Goal: Book appointment/travel/reservation

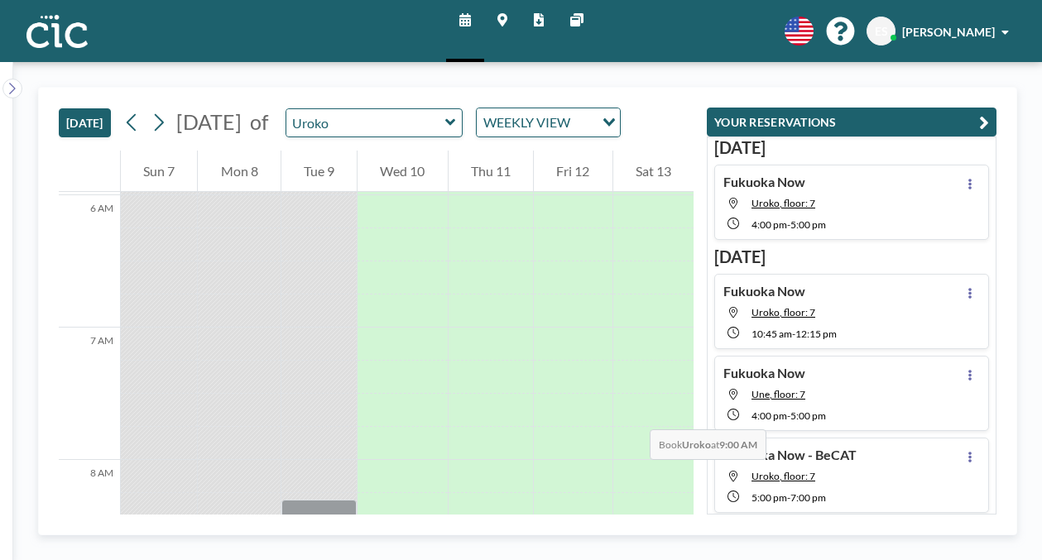
scroll to position [797, 0]
click at [499, 22] on link "Maps" at bounding box center [502, 31] width 36 height 62
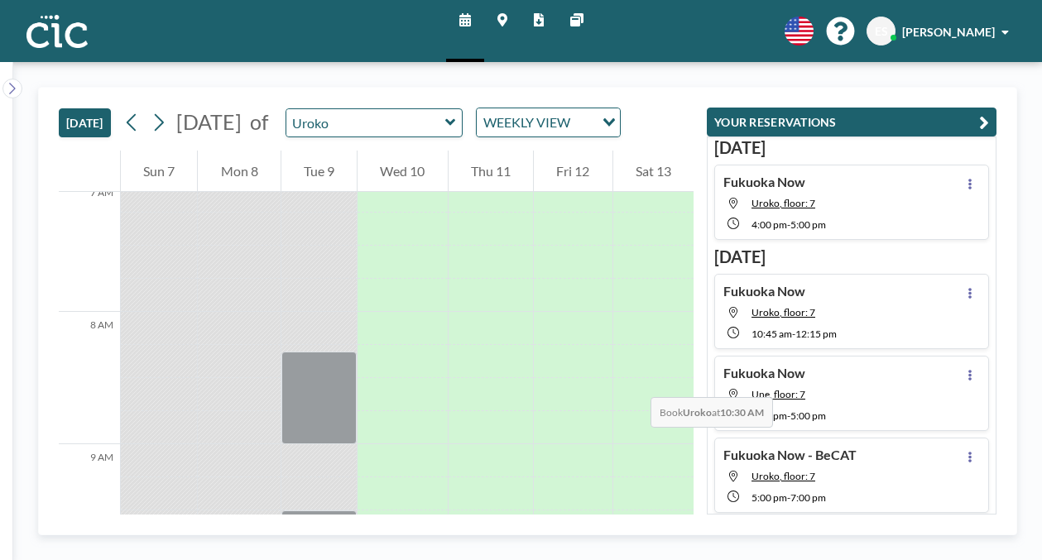
scroll to position [917, 0]
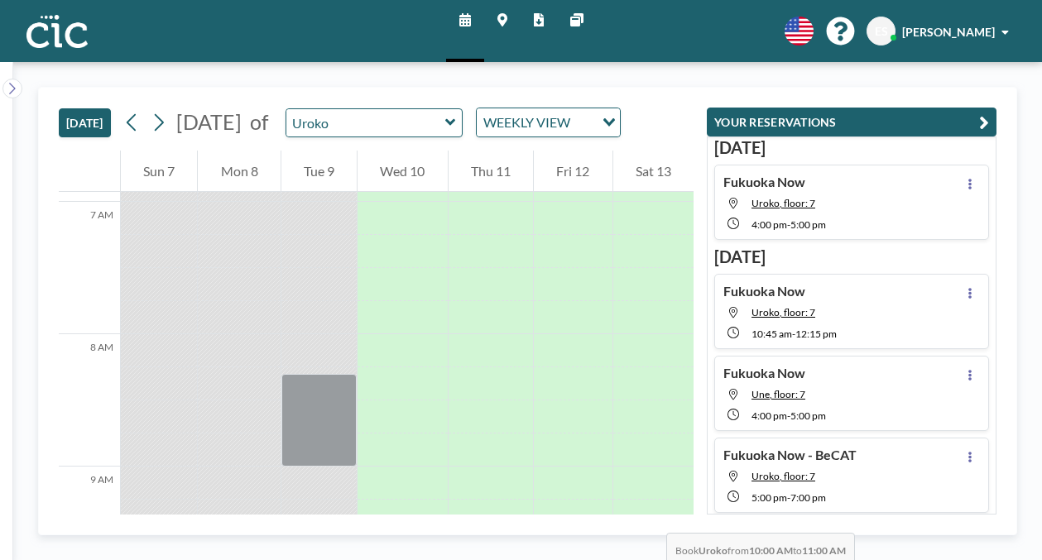
drag, startPoint x: 534, startPoint y: 333, endPoint x: 524, endPoint y: 416, distance: 83.2
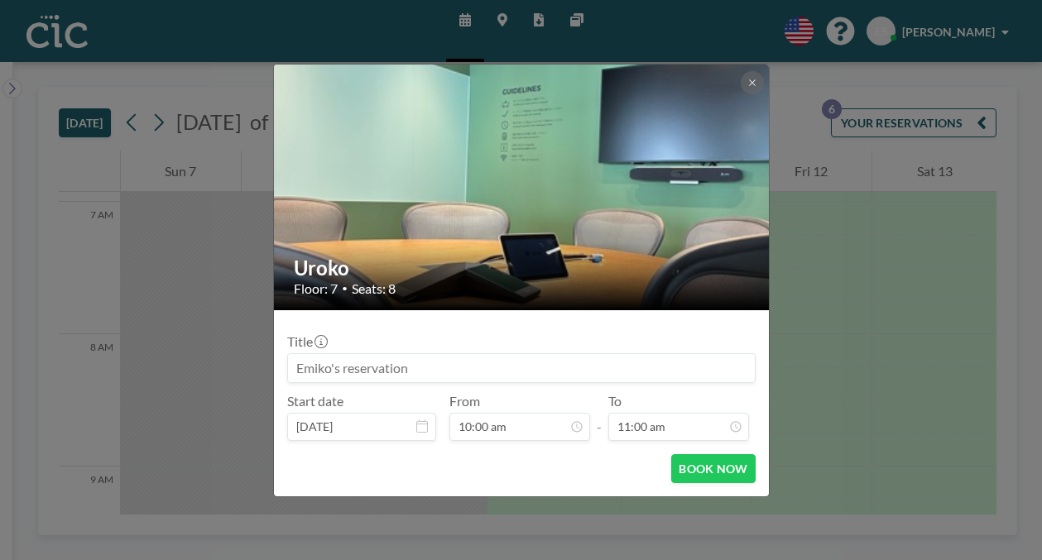
scroll to position [1056, 0]
click at [558, 354] on input at bounding box center [521, 368] width 467 height 28
type input "Fukuoka Now"
click at [698, 454] on button "BOOK NOW" at bounding box center [713, 468] width 84 height 29
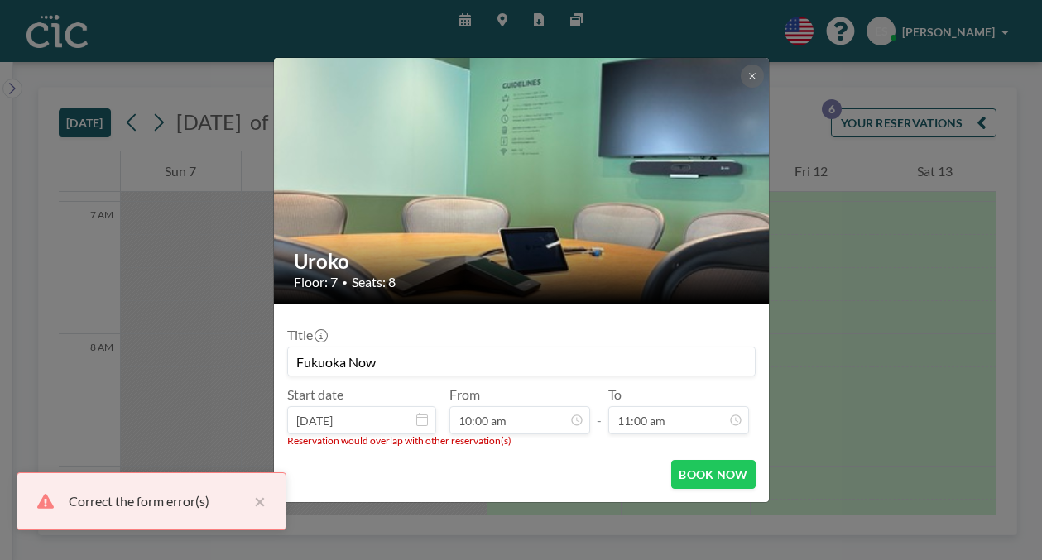
scroll to position [1162, 0]
click at [747, 81] on icon at bounding box center [752, 76] width 10 height 10
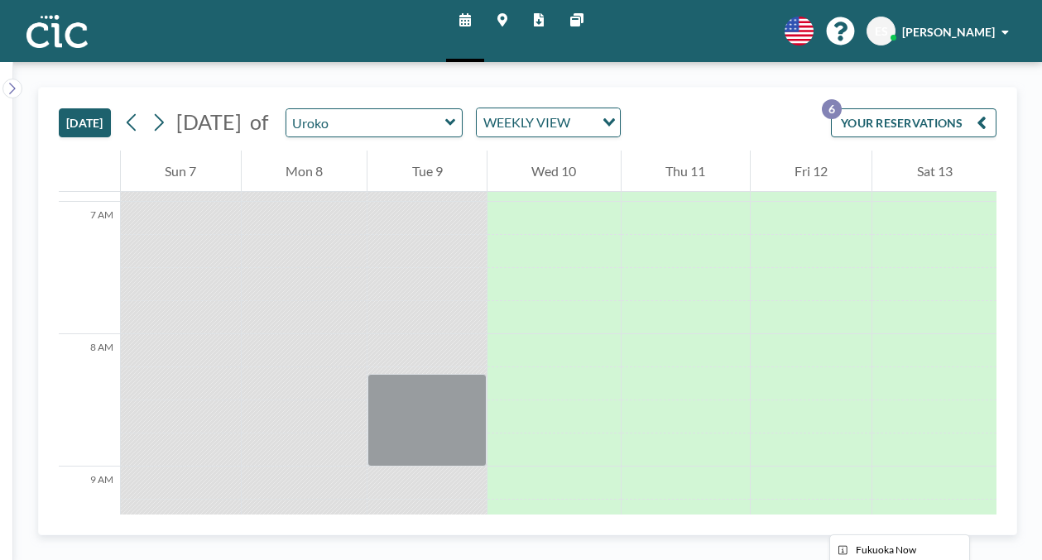
scroll to position [924, 0]
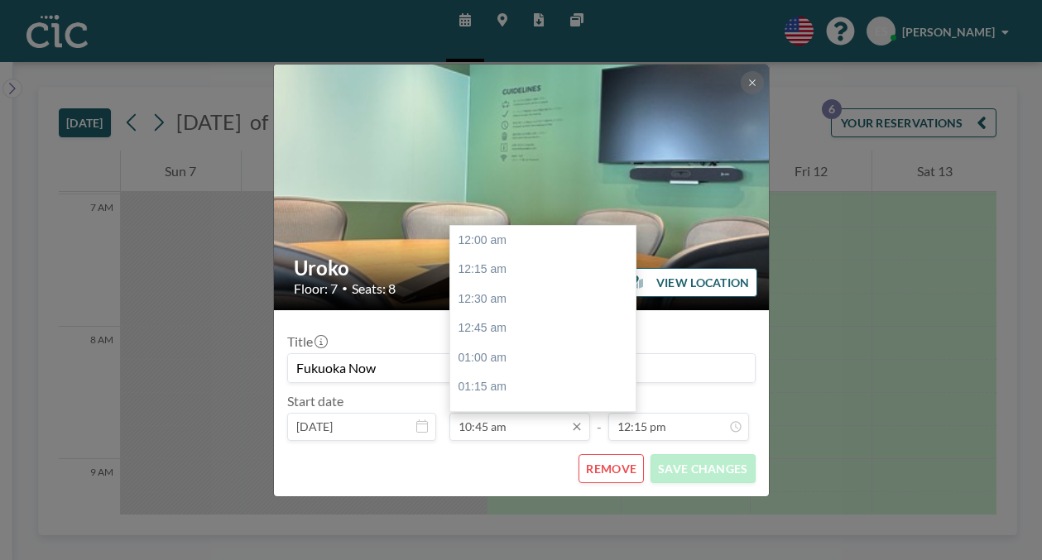
scroll to position [1136, 0]
click at [495, 413] on input "10:45 am" at bounding box center [519, 427] width 141 height 28
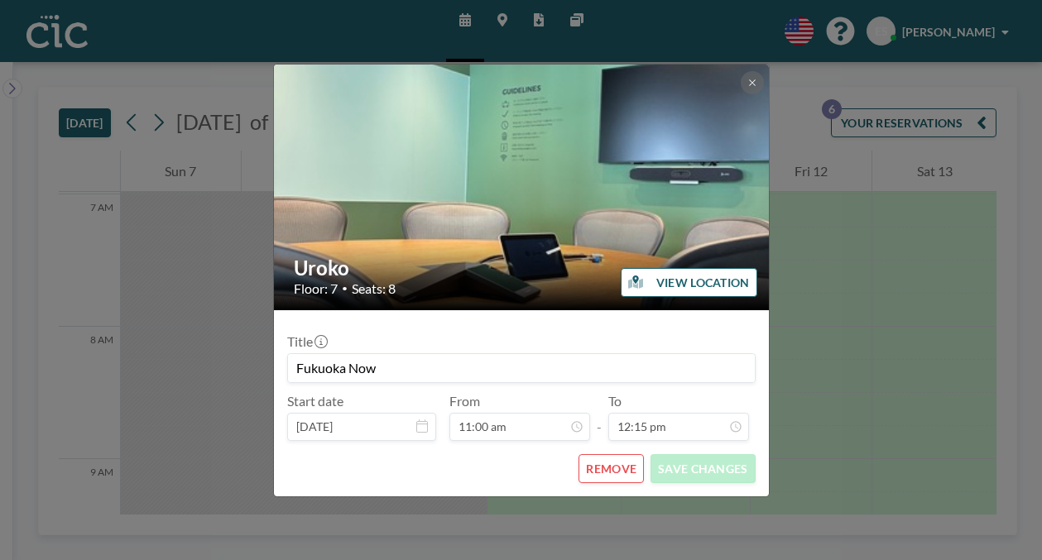
type input "11:00 am"
click at [534, 454] on div "REMOVE SAVE CHANGES" at bounding box center [521, 468] width 468 height 29
click at [656, 454] on button "SAVE CHANGES" at bounding box center [702, 468] width 104 height 29
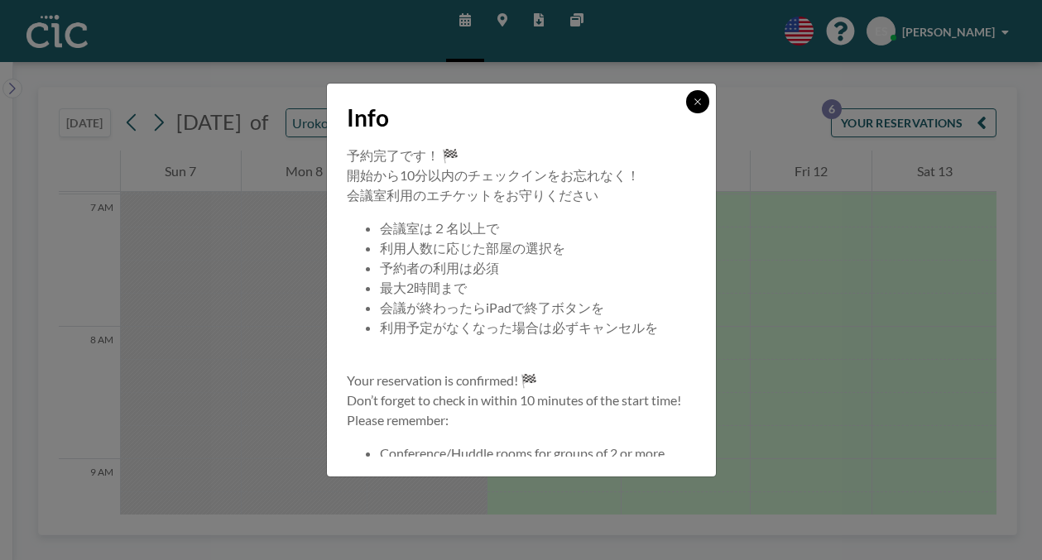
click at [692, 107] on icon at bounding box center [697, 102] width 10 height 10
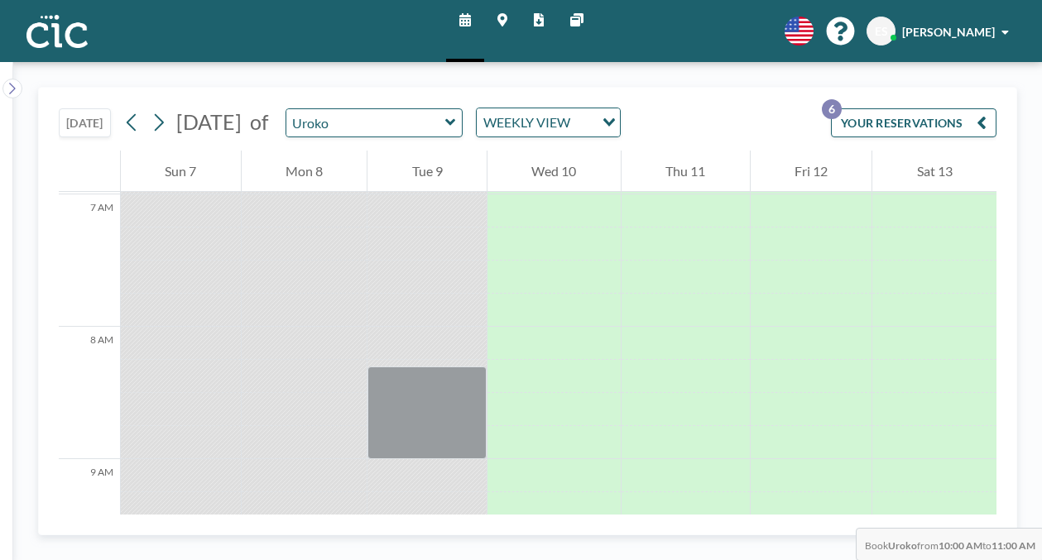
drag, startPoint x: 692, startPoint y: 319, endPoint x: 678, endPoint y: 412, distance: 93.7
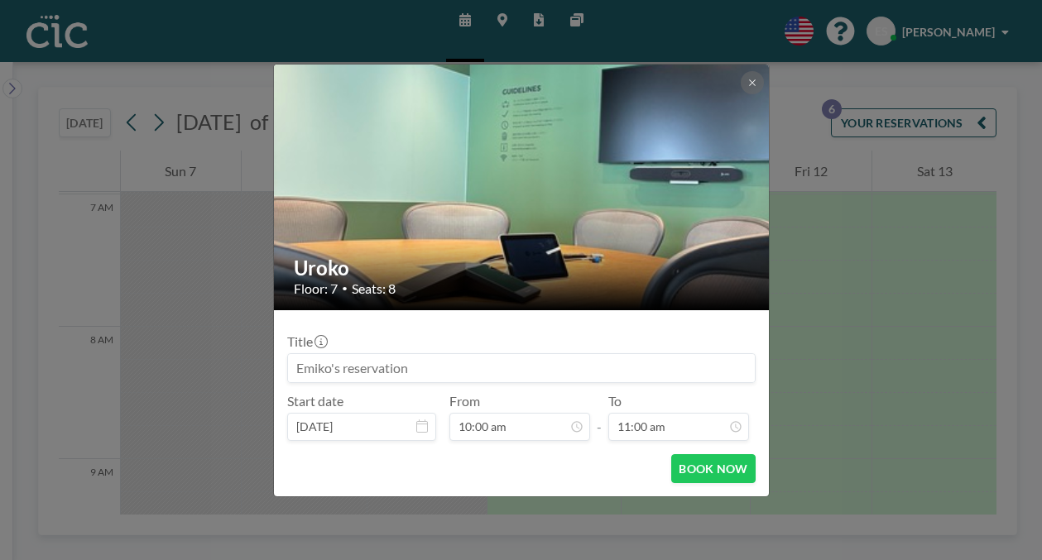
scroll to position [1162, 0]
click at [596, 354] on input at bounding box center [521, 368] width 467 height 28
type input "Fukuoka Now"
click at [671, 454] on button "BOOK NOW" at bounding box center [713, 468] width 84 height 29
